Goal: Task Accomplishment & Management: Use online tool/utility

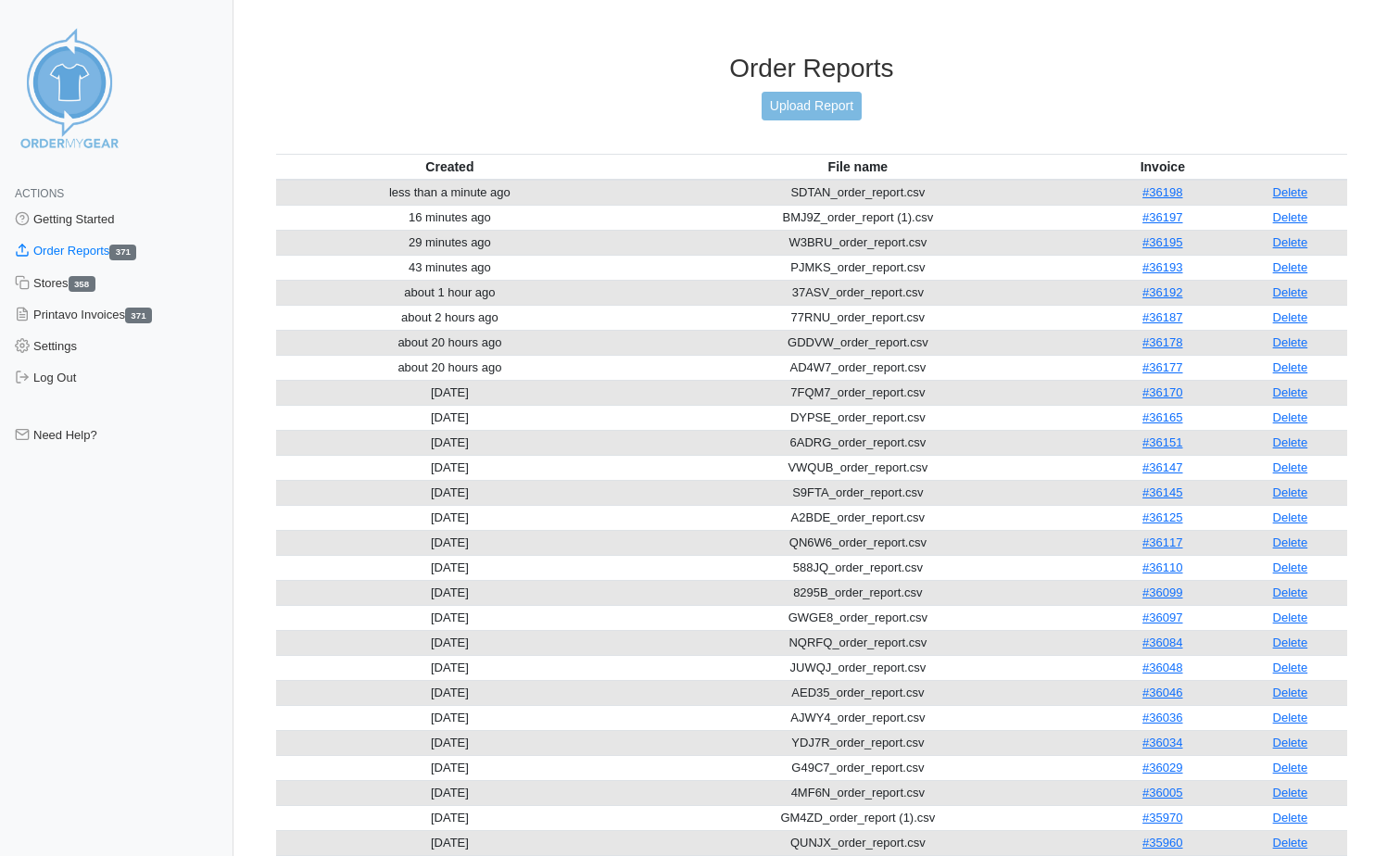
click at [837, 97] on link "Upload Report" at bounding box center [812, 106] width 100 height 29
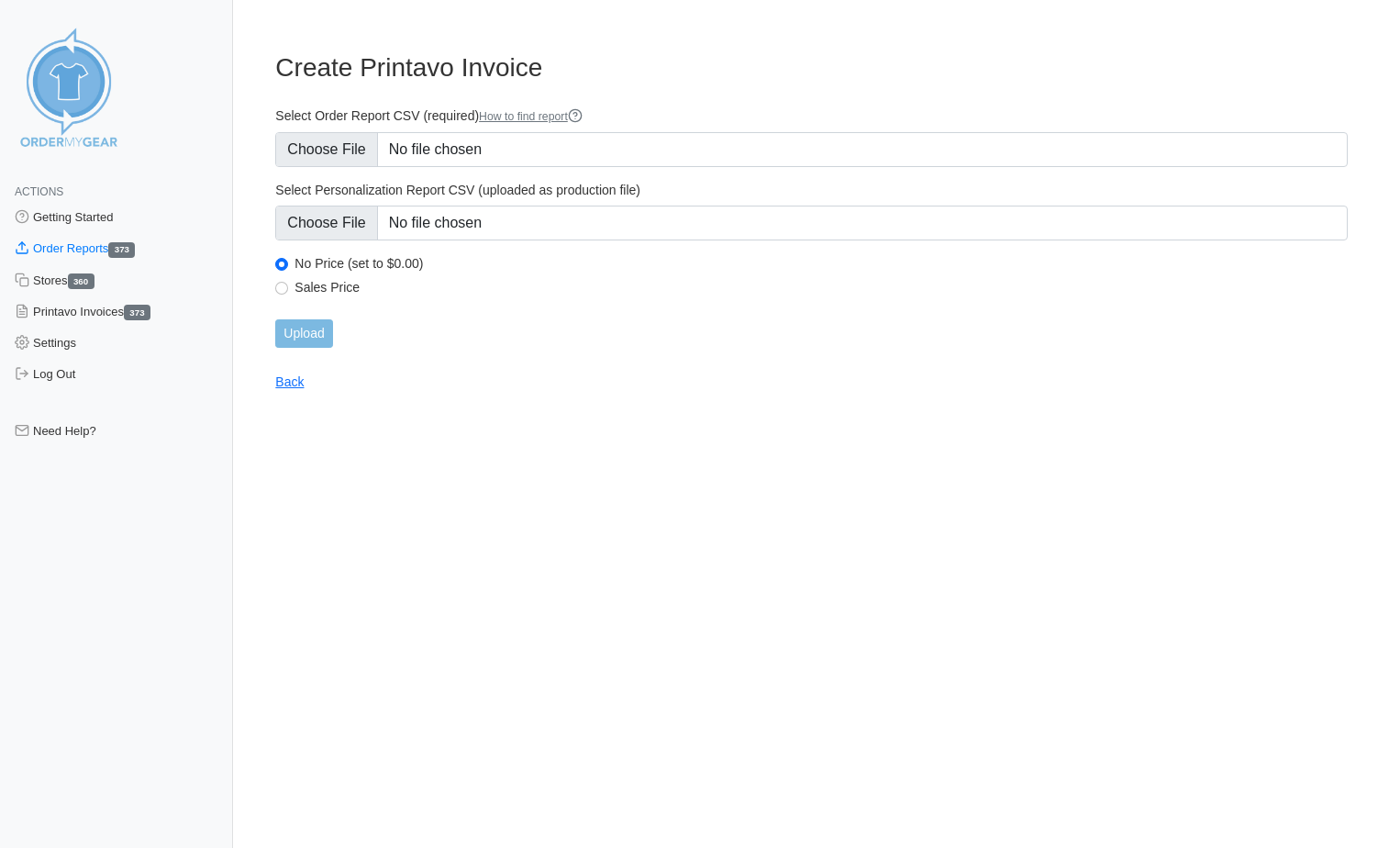
type input "C:\fakepath\MDTXR_order_report.csv"
click at [331, 336] on input "Upload" at bounding box center [303, 334] width 56 height 29
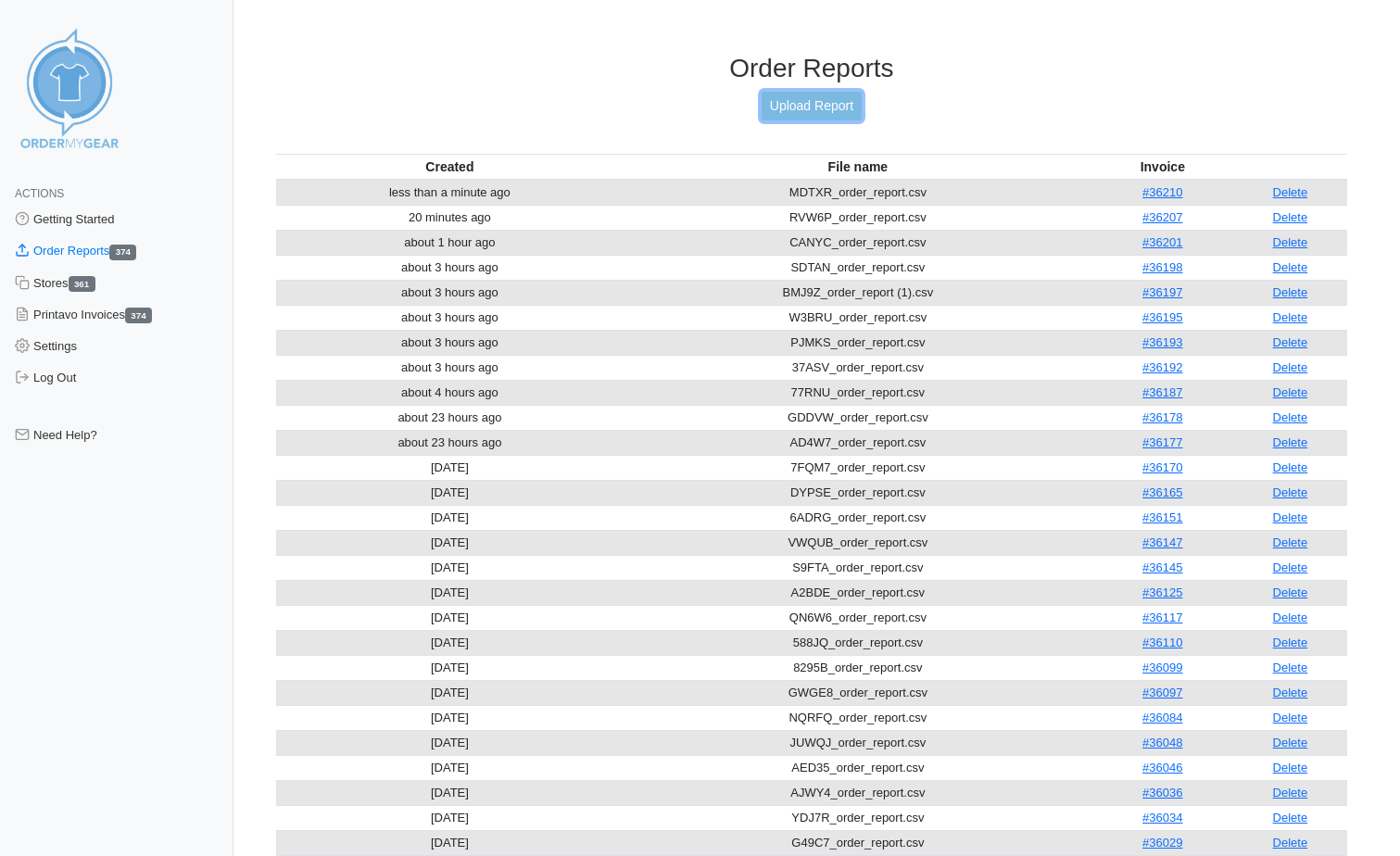
click at [813, 104] on link "Upload Report" at bounding box center [812, 106] width 100 height 29
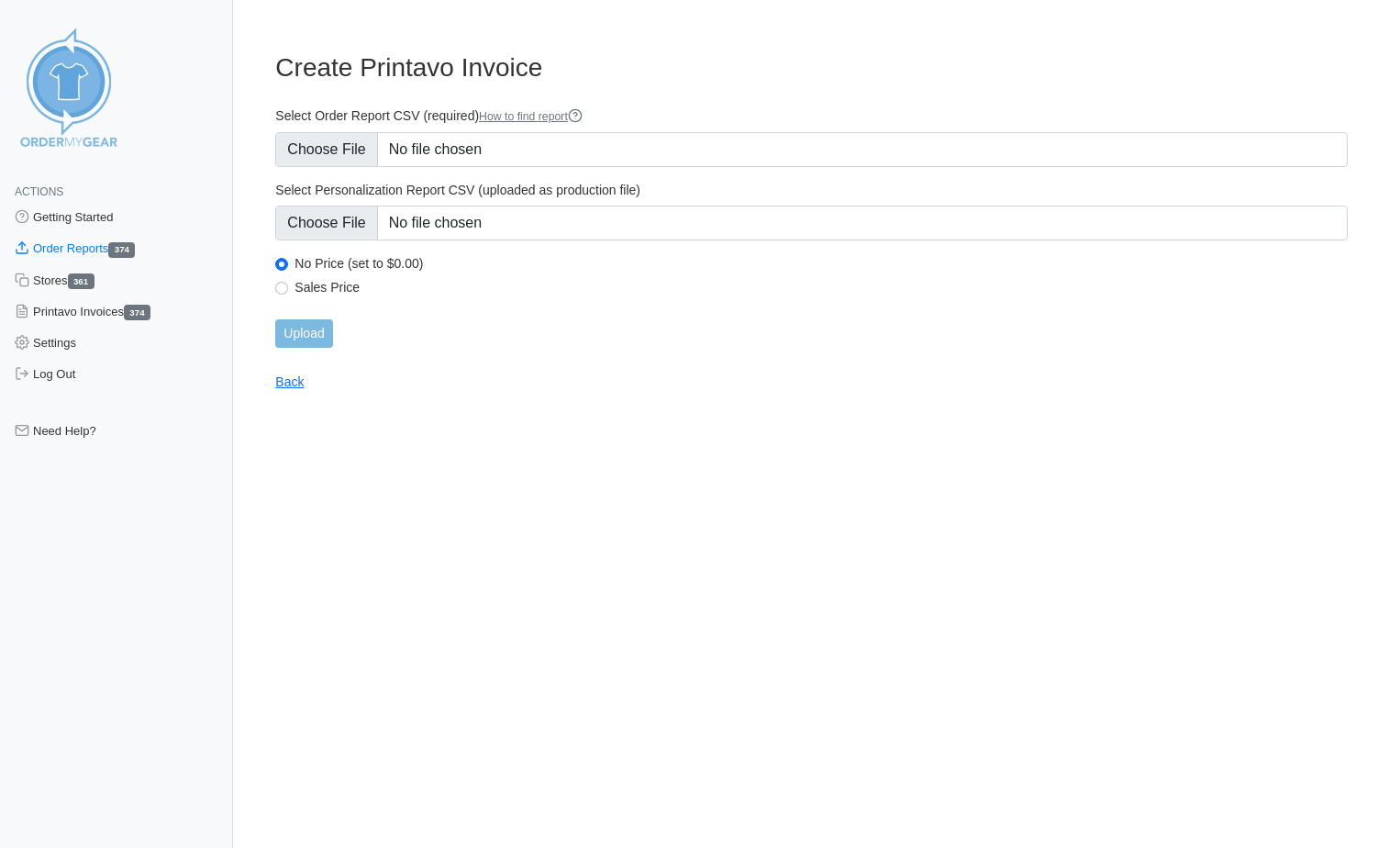
type input "C:\fakepath\MDTXR_order_report.csv"
click at [306, 340] on input "Upload" at bounding box center [303, 334] width 56 height 29
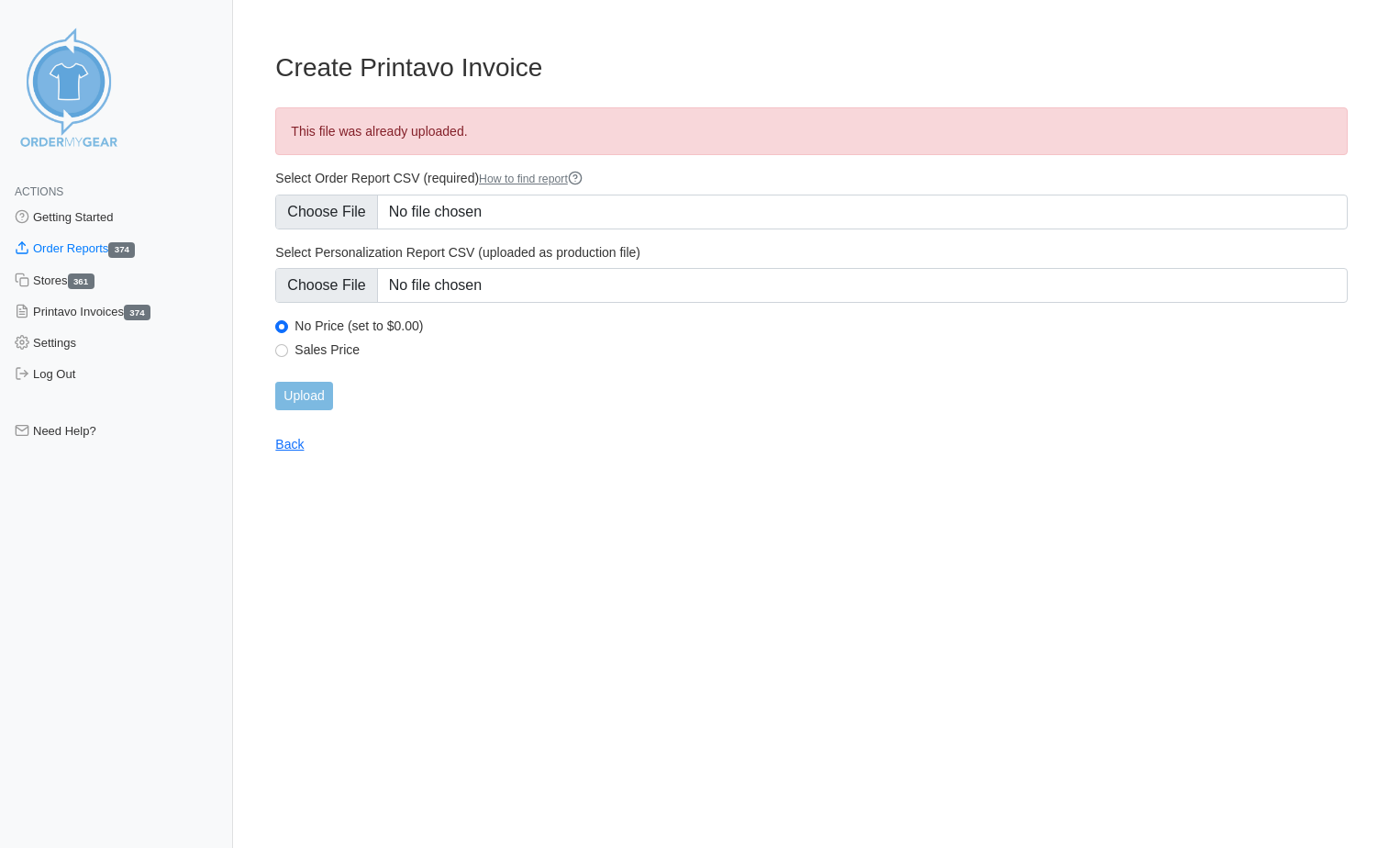
type input "C:\fakepath\MDTXR_order_report.csv"
click at [322, 397] on input "Upload" at bounding box center [303, 396] width 56 height 29
click at [539, 455] on html "Actions Getting Started Order Reports 374 Stores 361 Printavo Invoices 374 Sett…" at bounding box center [700, 241] width 1400 height 483
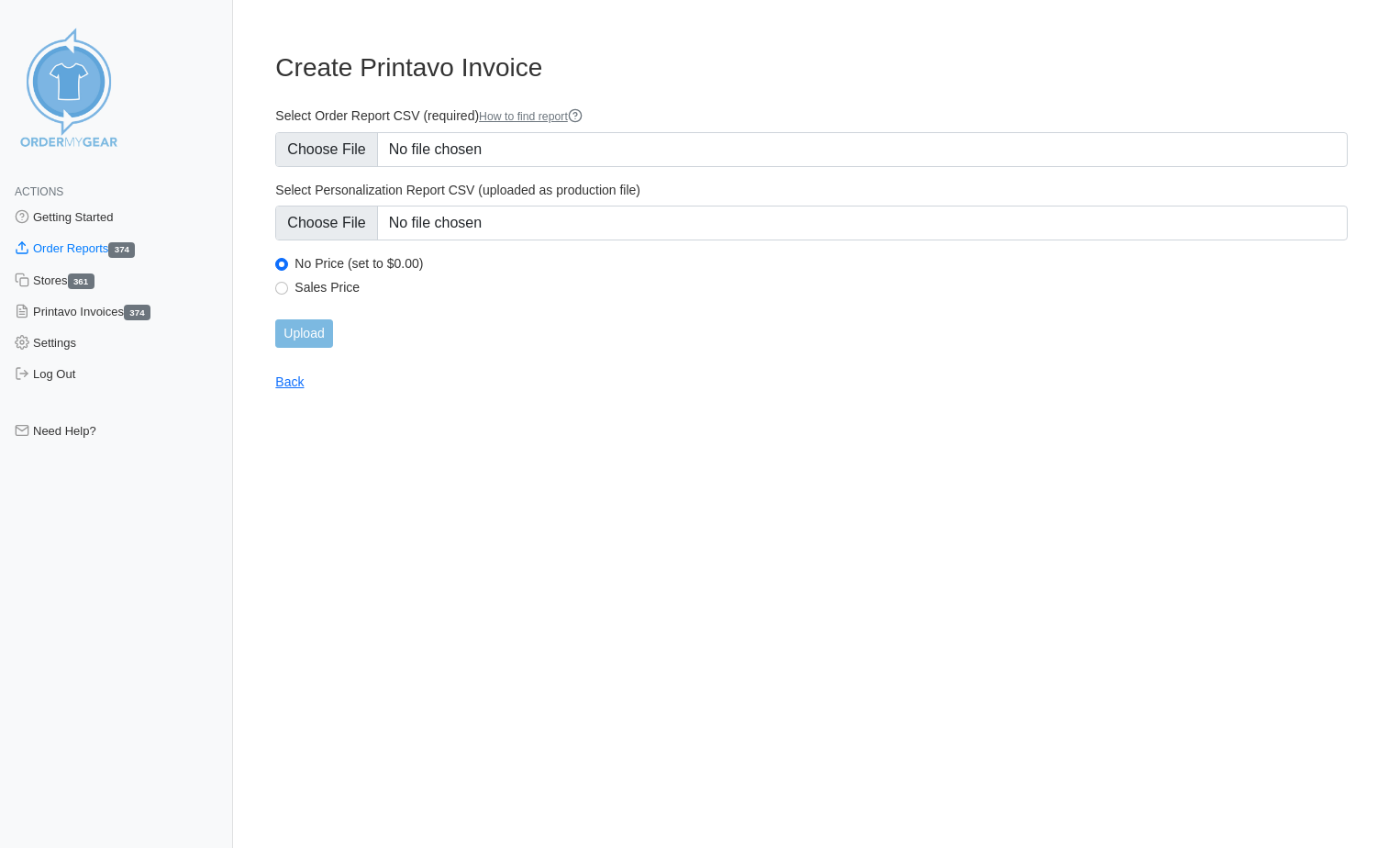
type input "C:\fakepath\MDTXR_order_report.csv"
click at [300, 321] on input "Upload" at bounding box center [303, 334] width 56 height 29
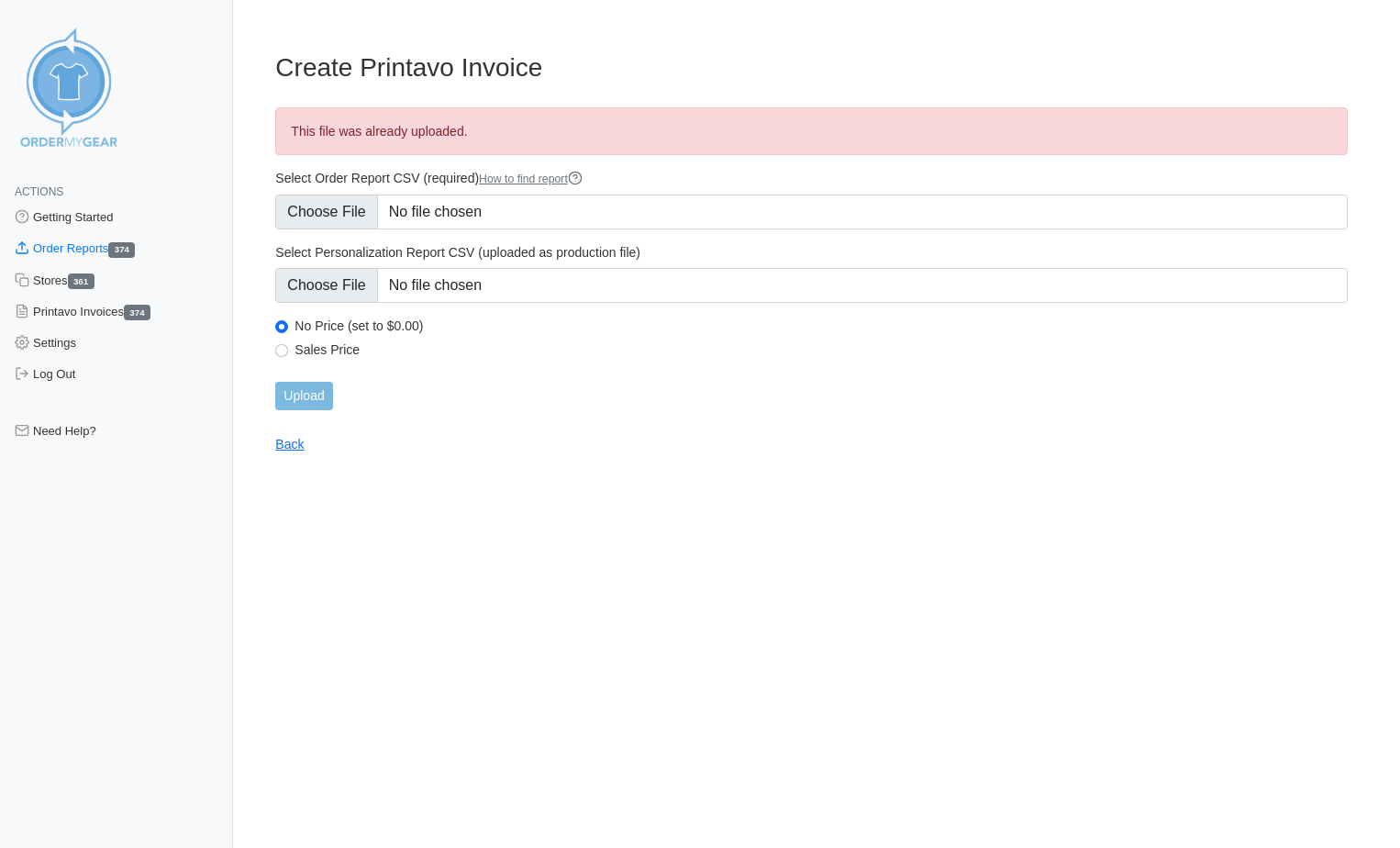
type input "C:\fakepath\FQCQY_order_report.csv"
click at [321, 398] on input "Upload" at bounding box center [303, 396] width 56 height 29
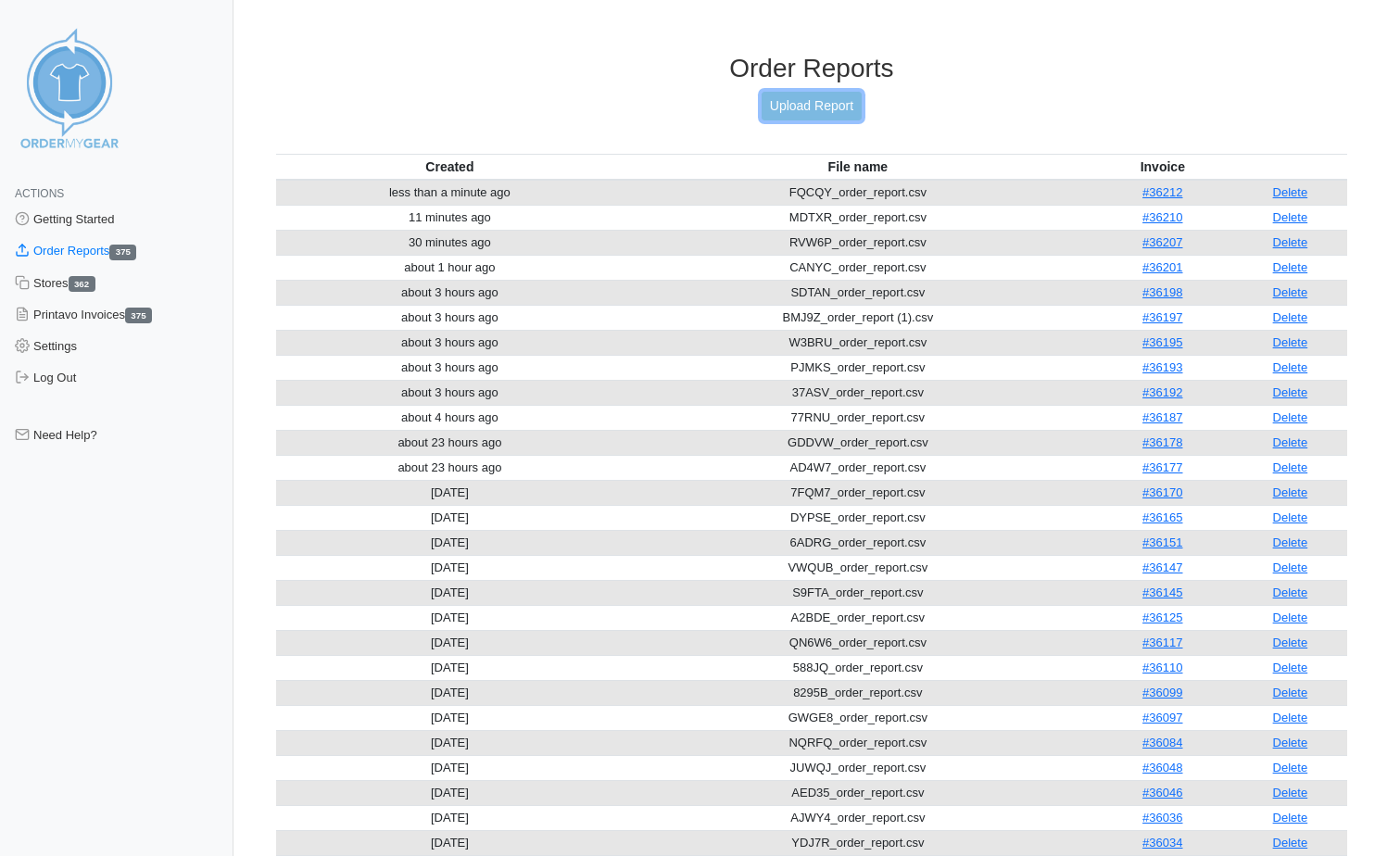
click at [789, 98] on link "Upload Report" at bounding box center [812, 106] width 100 height 29
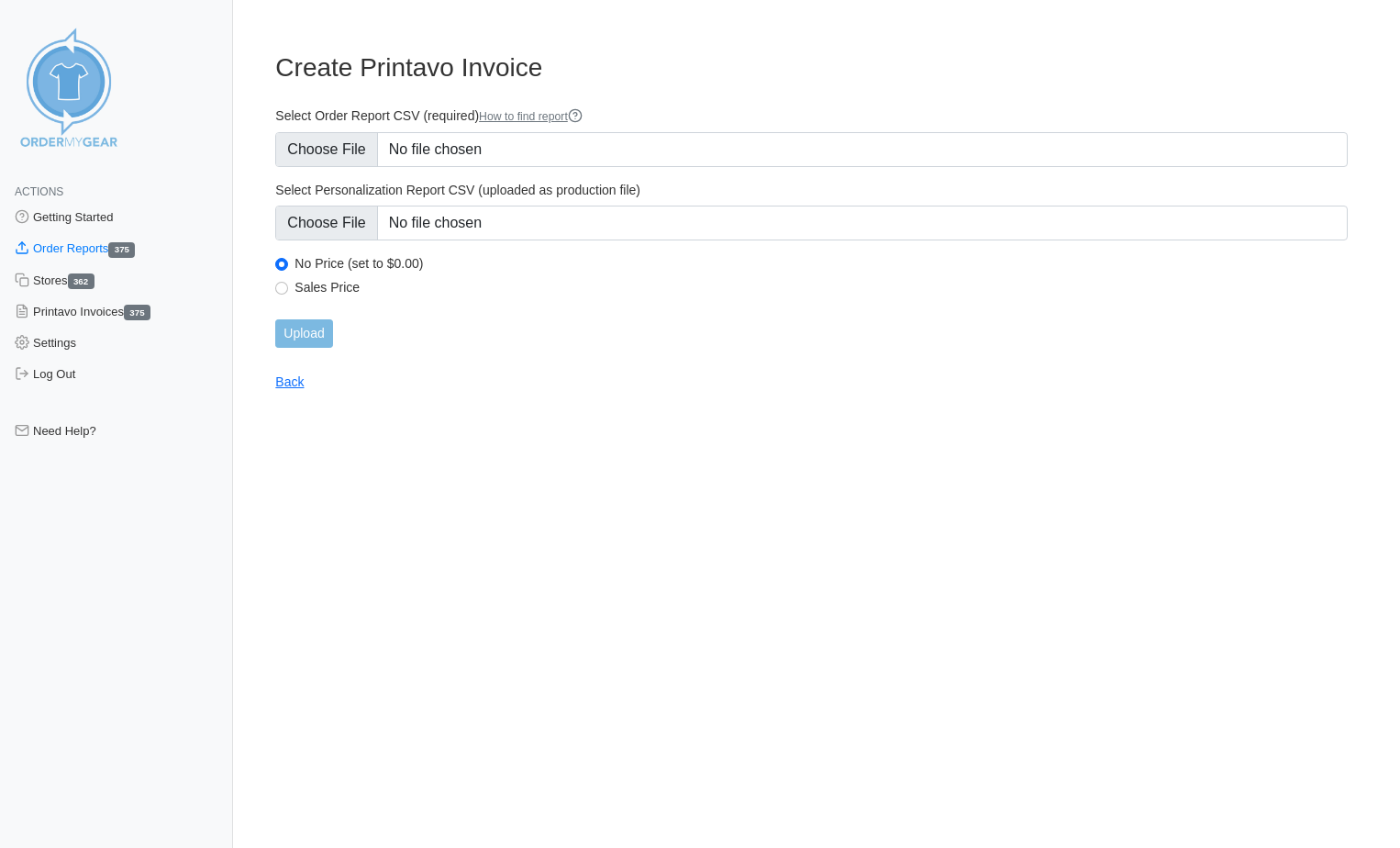
type input "C:\fakepath\KKJUE_order_report.csv"
click at [328, 333] on input "Upload" at bounding box center [303, 334] width 56 height 29
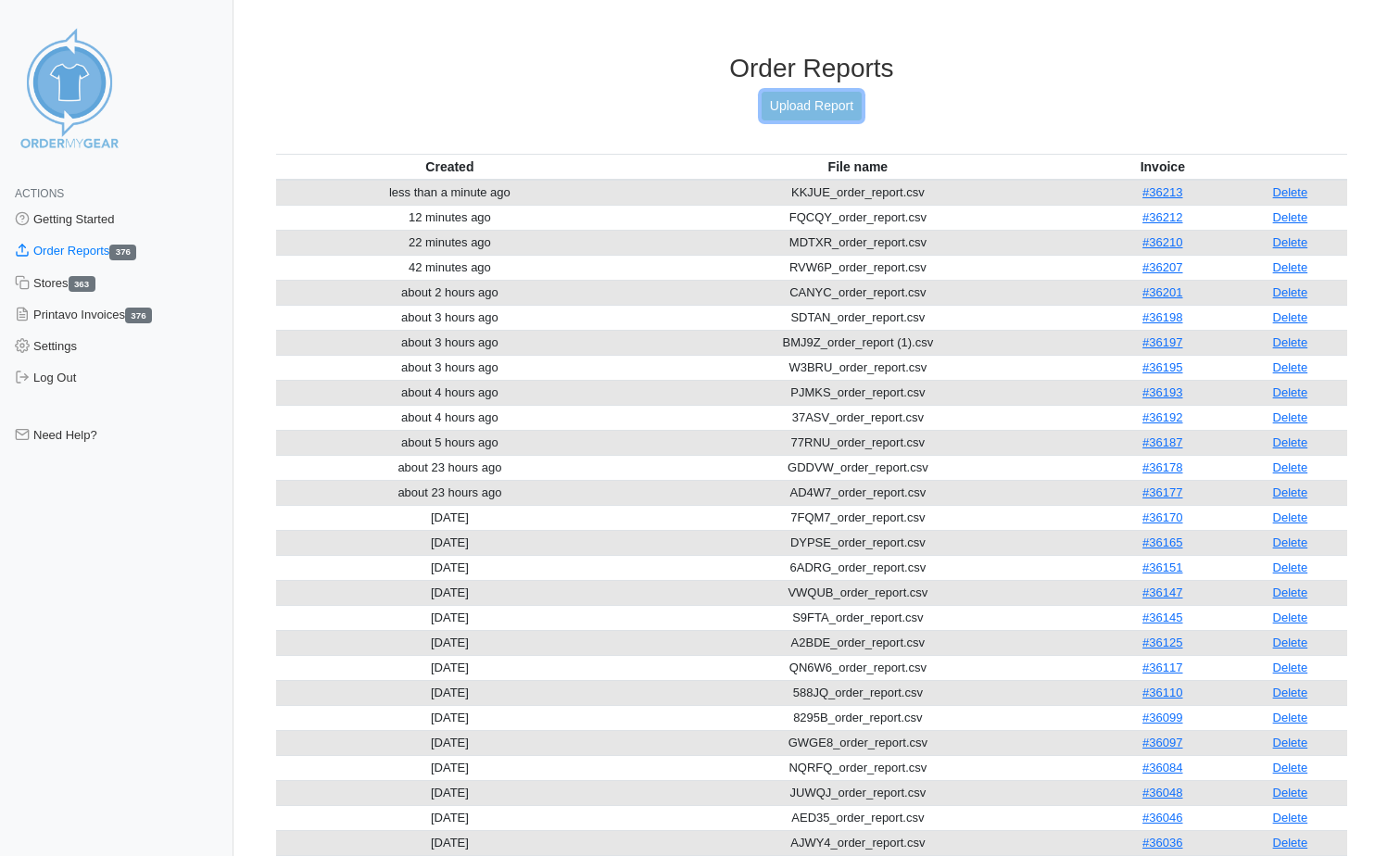
click at [838, 106] on link "Upload Report" at bounding box center [812, 106] width 100 height 29
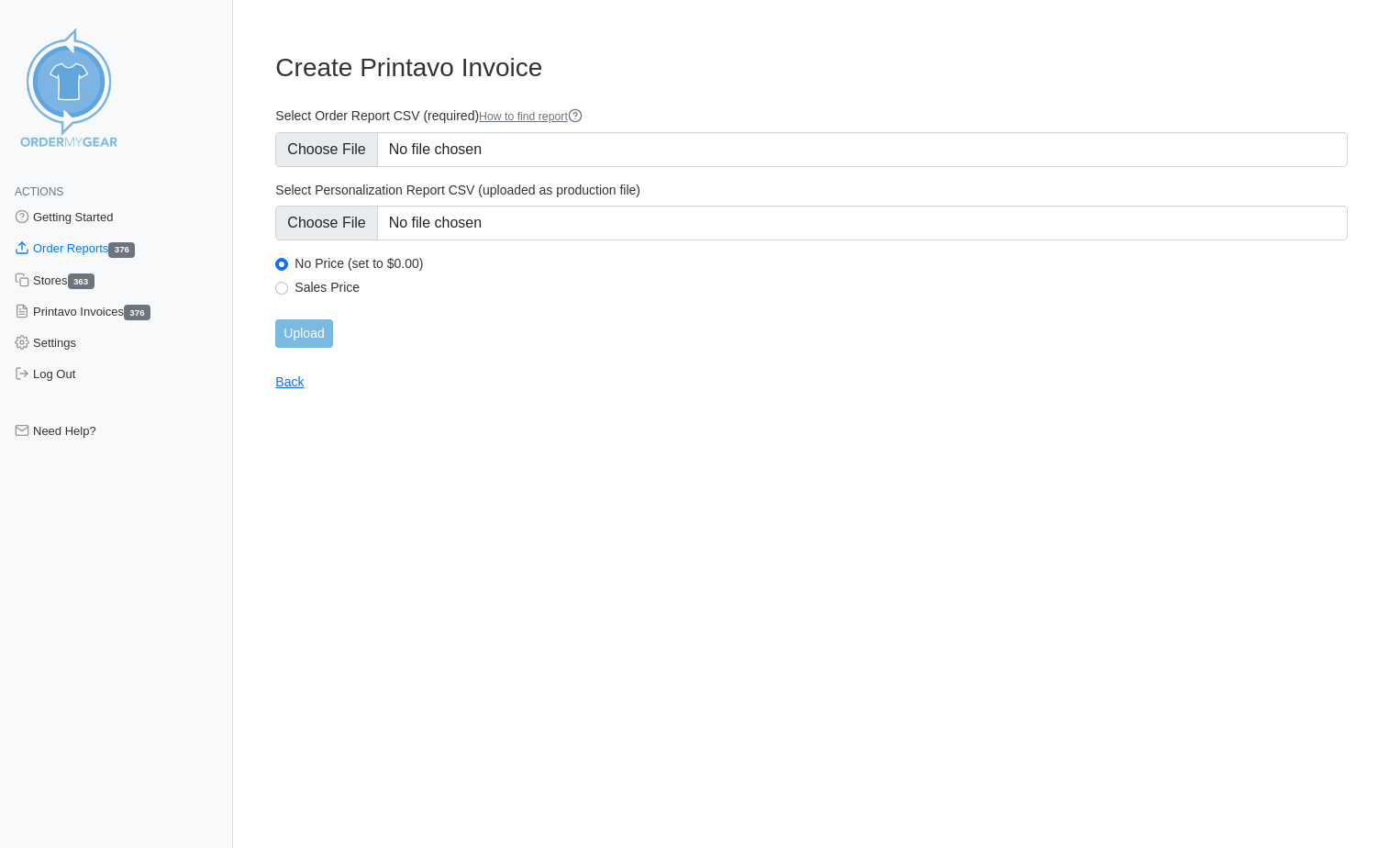
type input "C:\fakepath\SUHQN_order_report (1).csv"
click at [311, 337] on input "Upload" at bounding box center [303, 334] width 56 height 29
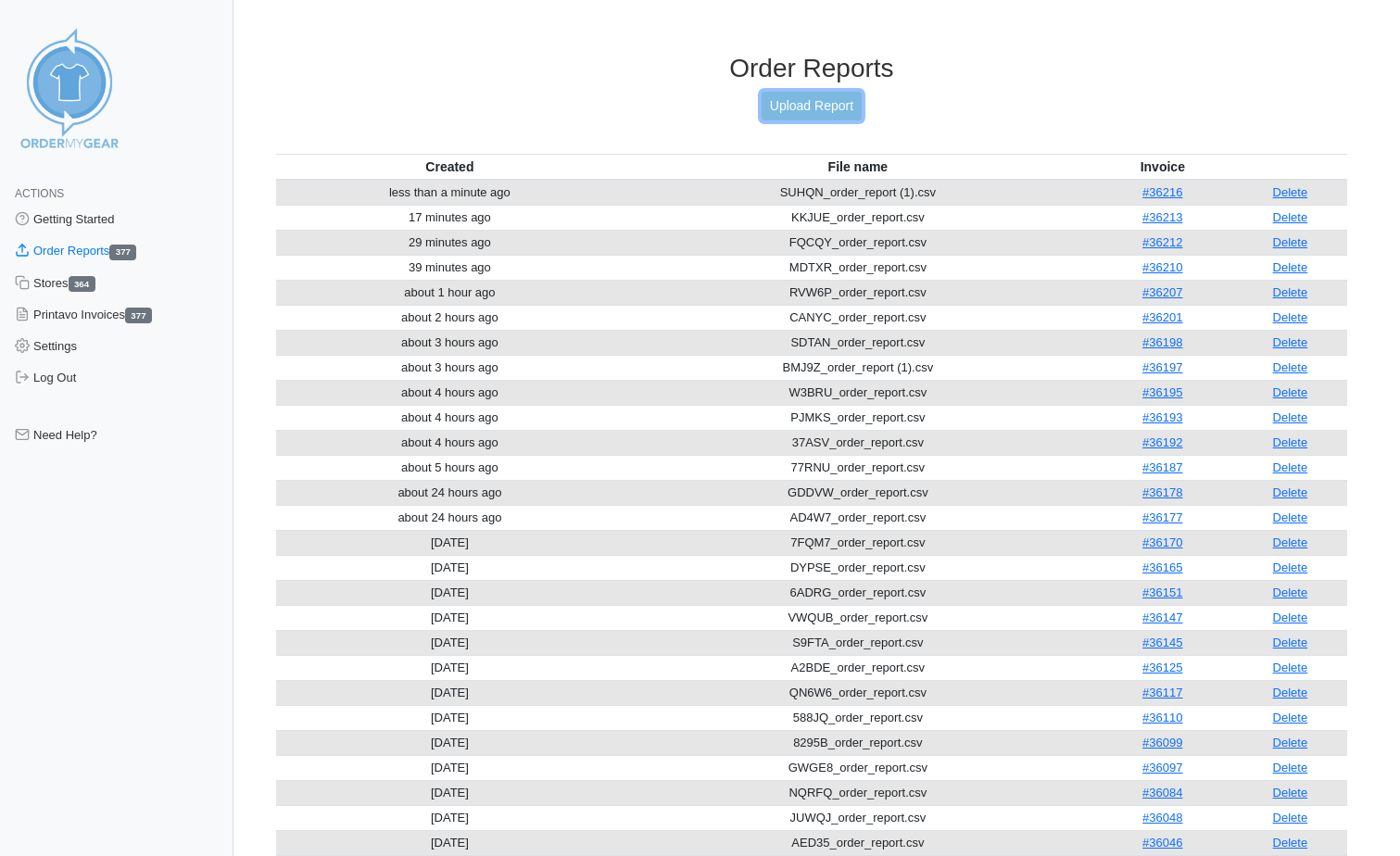
click at [854, 112] on link "Upload Report" at bounding box center [812, 106] width 100 height 29
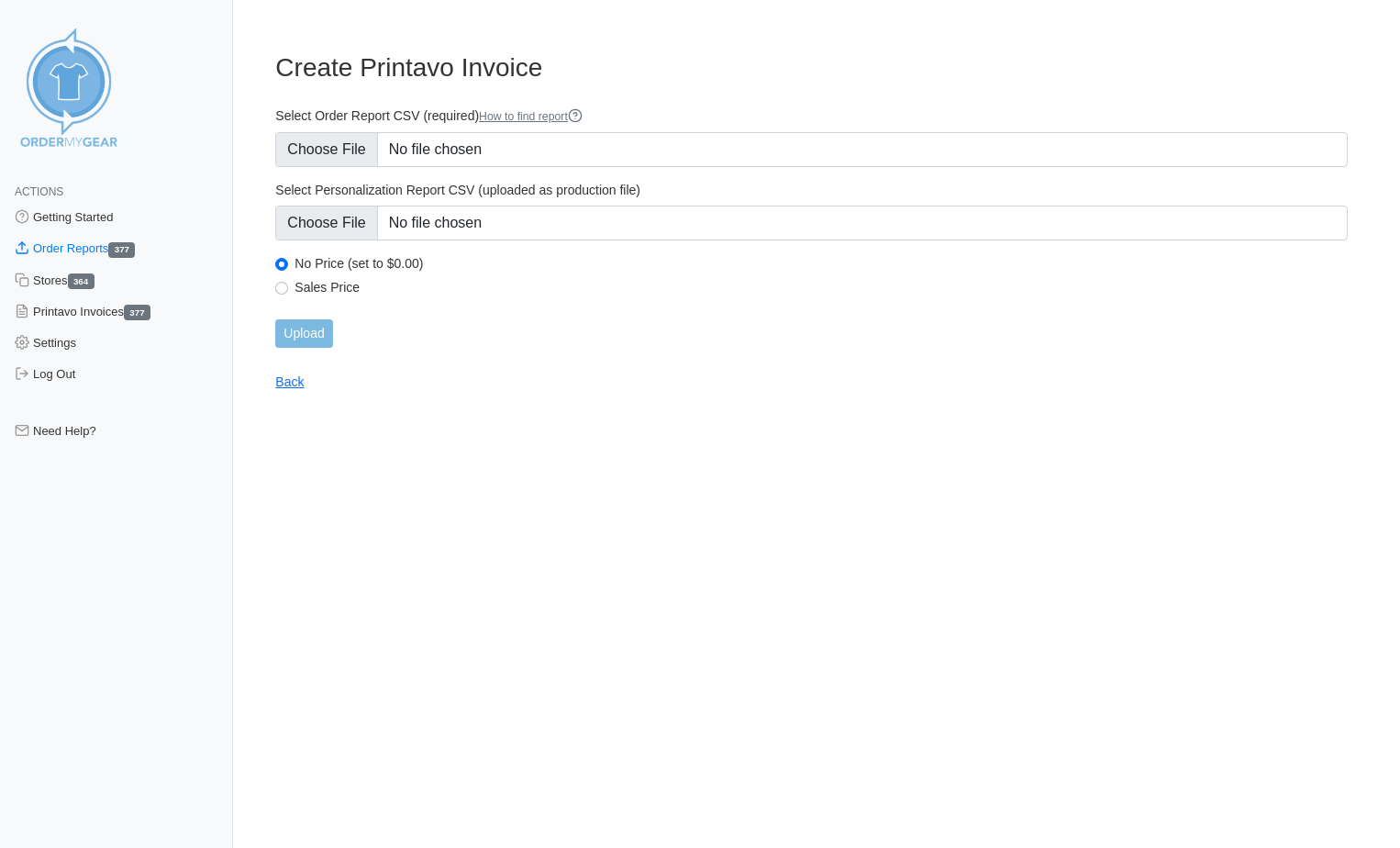
type input "C:\fakepath\XFN7V_order_report.csv"
click at [319, 329] on input "Upload" at bounding box center [303, 334] width 56 height 29
